Goal: Check status

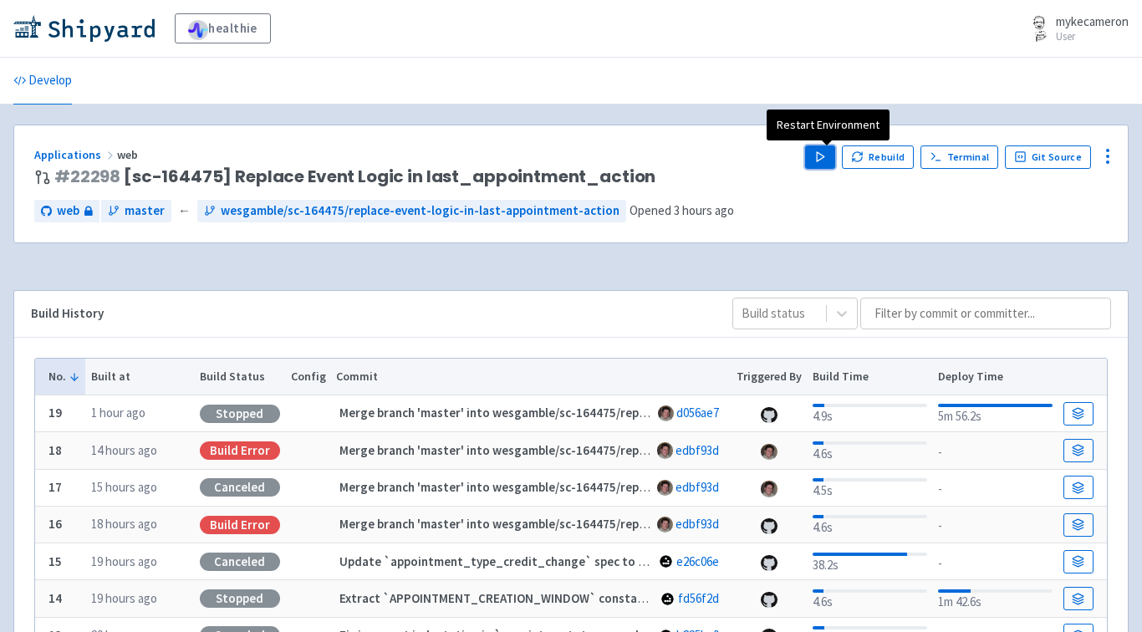
click at [824, 154] on polygon "button" at bounding box center [821, 156] width 8 height 9
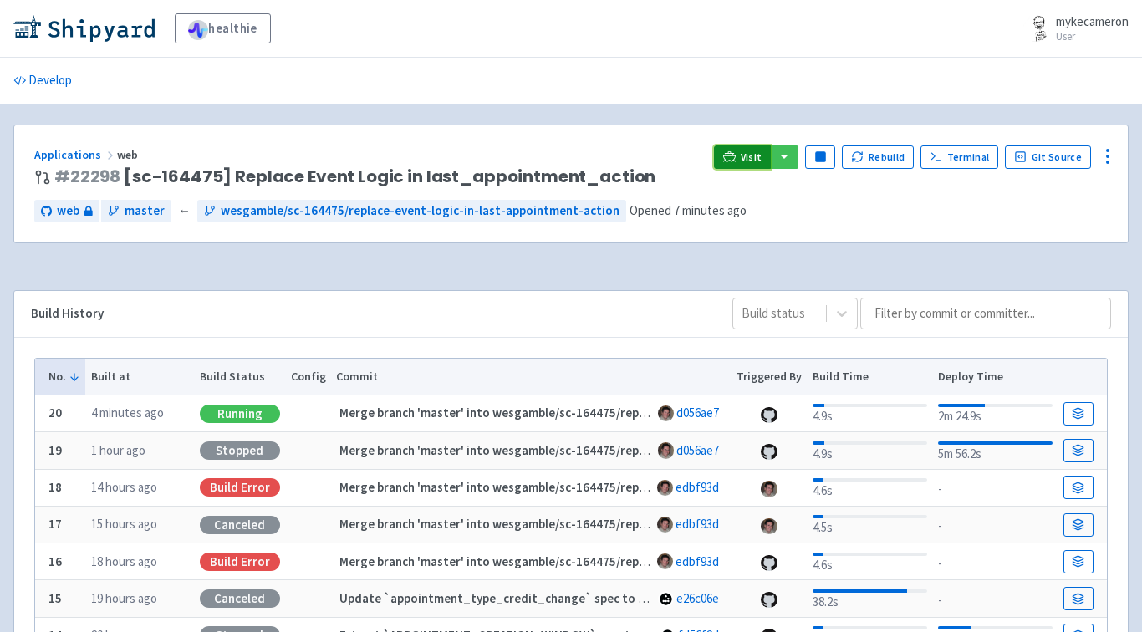
click at [761, 155] on span "Visit" at bounding box center [752, 157] width 22 height 13
click at [539, 211] on span "wesgamble/sc-164475/replace-event-logic-in-last-appointment-action" at bounding box center [420, 211] width 399 height 19
